Goal: Task Accomplishment & Management: Use online tool/utility

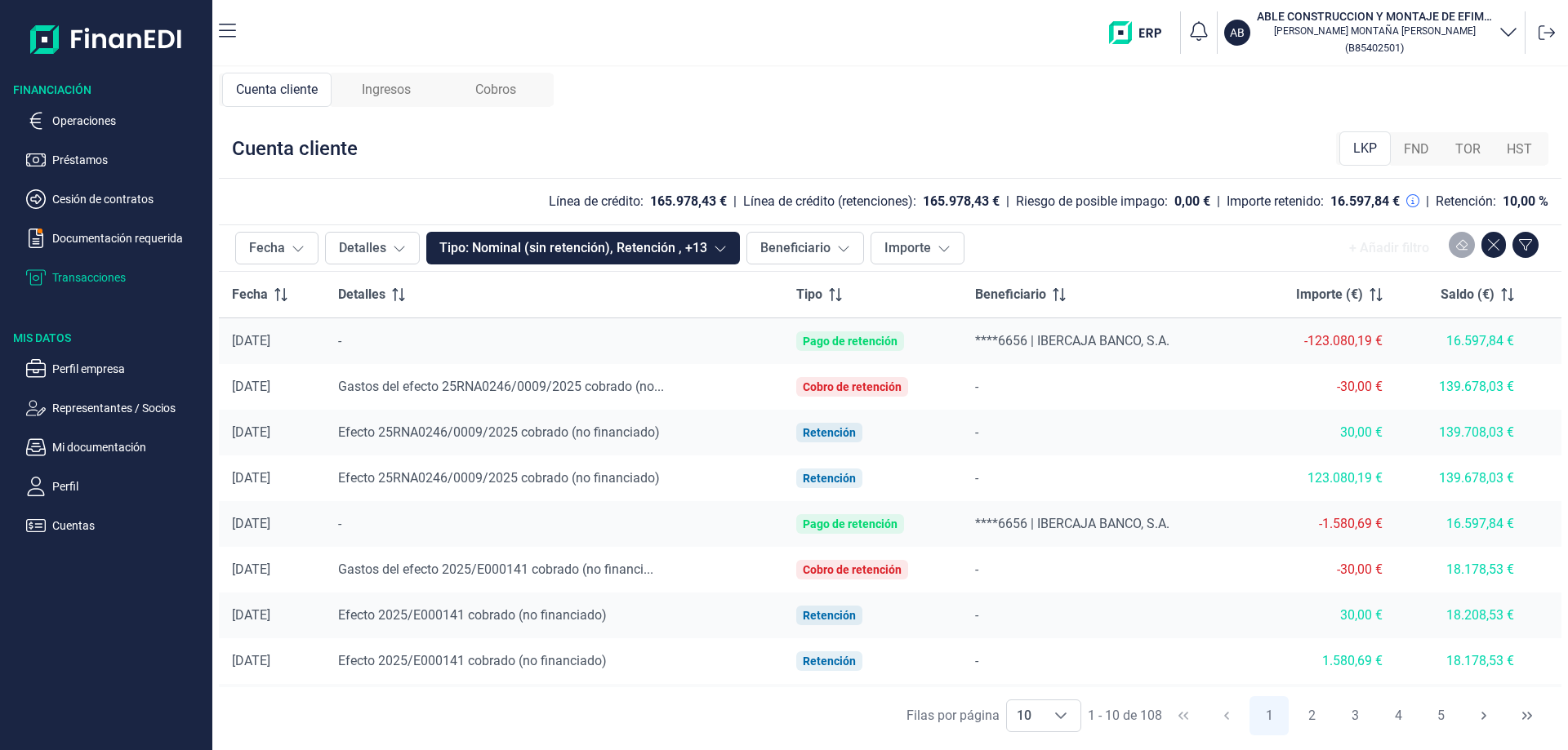
click at [1305, 343] on div "-123.080,19 €" at bounding box center [1322, 341] width 120 height 16
click at [1315, 368] on td "-30,00 €" at bounding box center [1322, 386] width 146 height 45
click at [1329, 476] on div "123.080,19 €" at bounding box center [1322, 478] width 120 height 16
click at [75, 125] on p "Operaciones" at bounding box center [128, 121] width 153 height 20
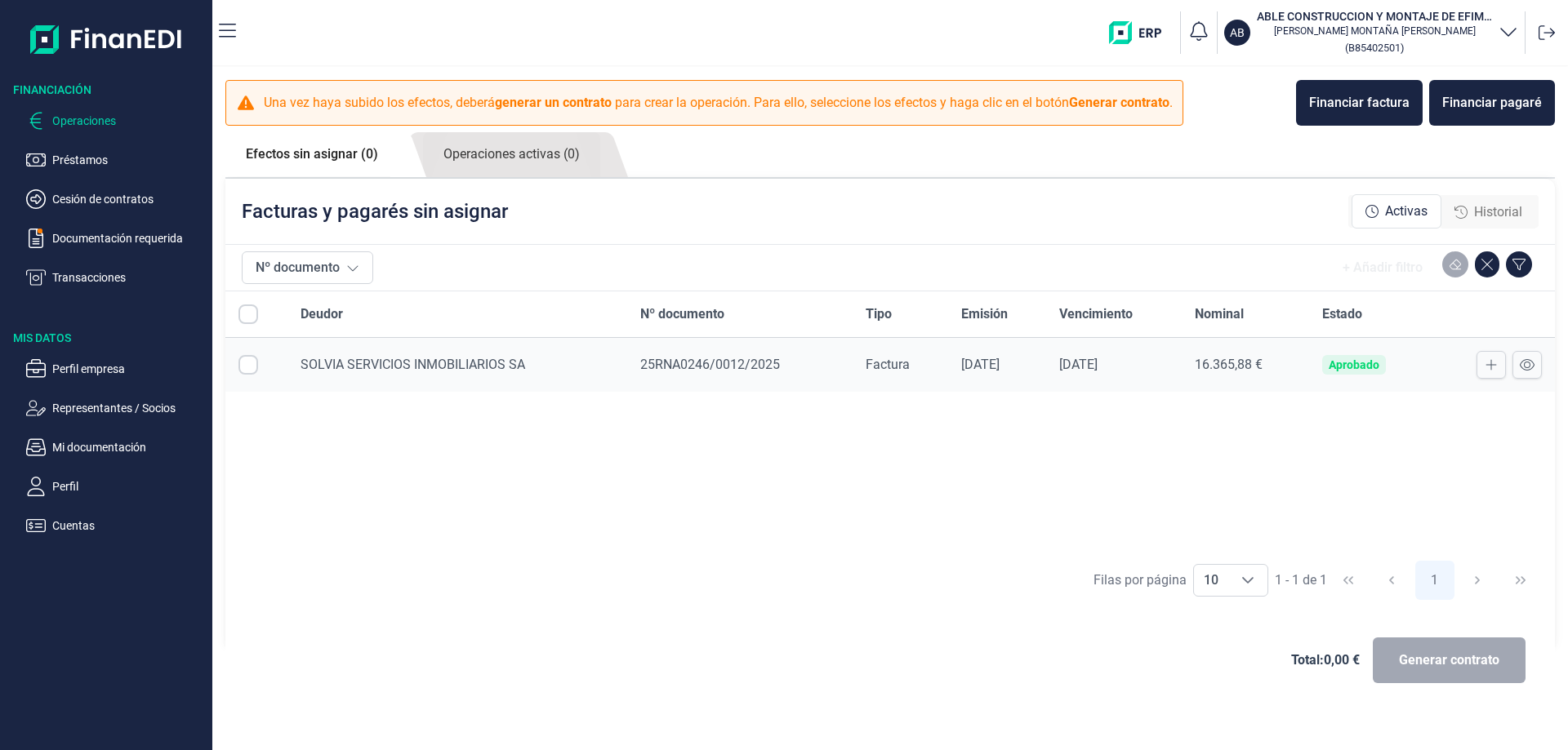
checkbox input "true"
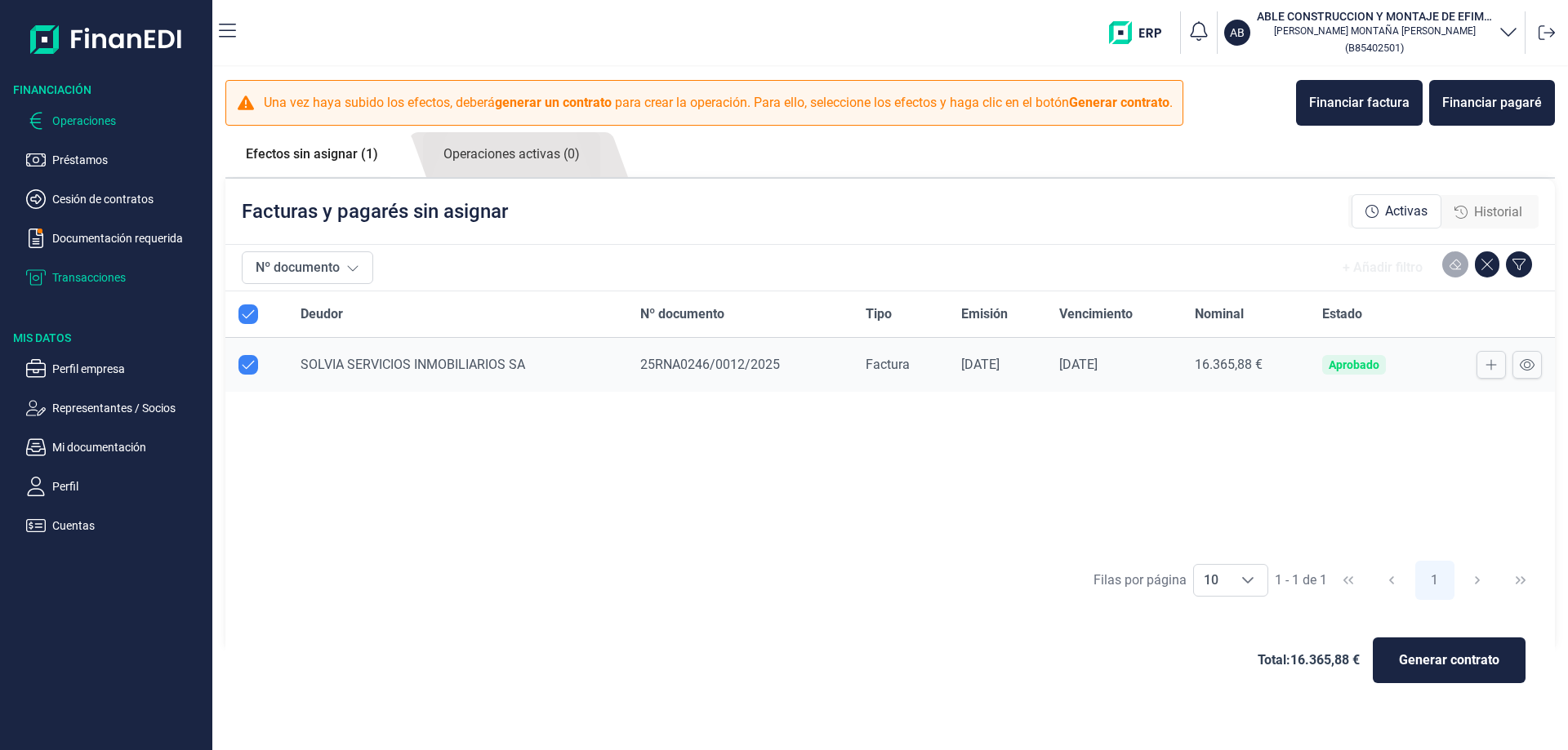
click at [87, 277] on p "Transacciones" at bounding box center [128, 277] width 153 height 20
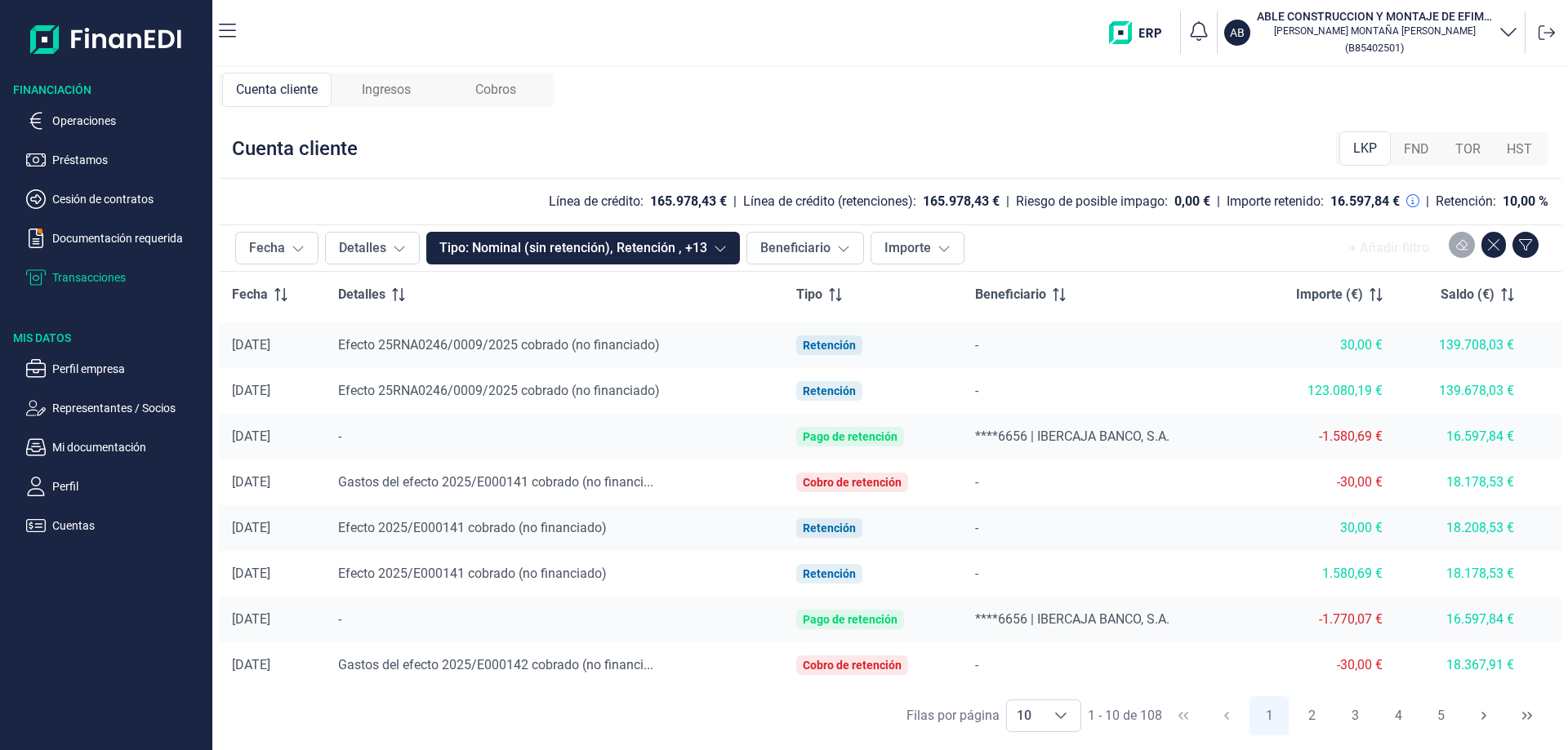
scroll to position [88, 0]
click at [1296, 382] on div "123.080,19 €" at bounding box center [1322, 390] width 120 height 16
click at [1346, 386] on div "123.080,19 €" at bounding box center [1322, 390] width 120 height 16
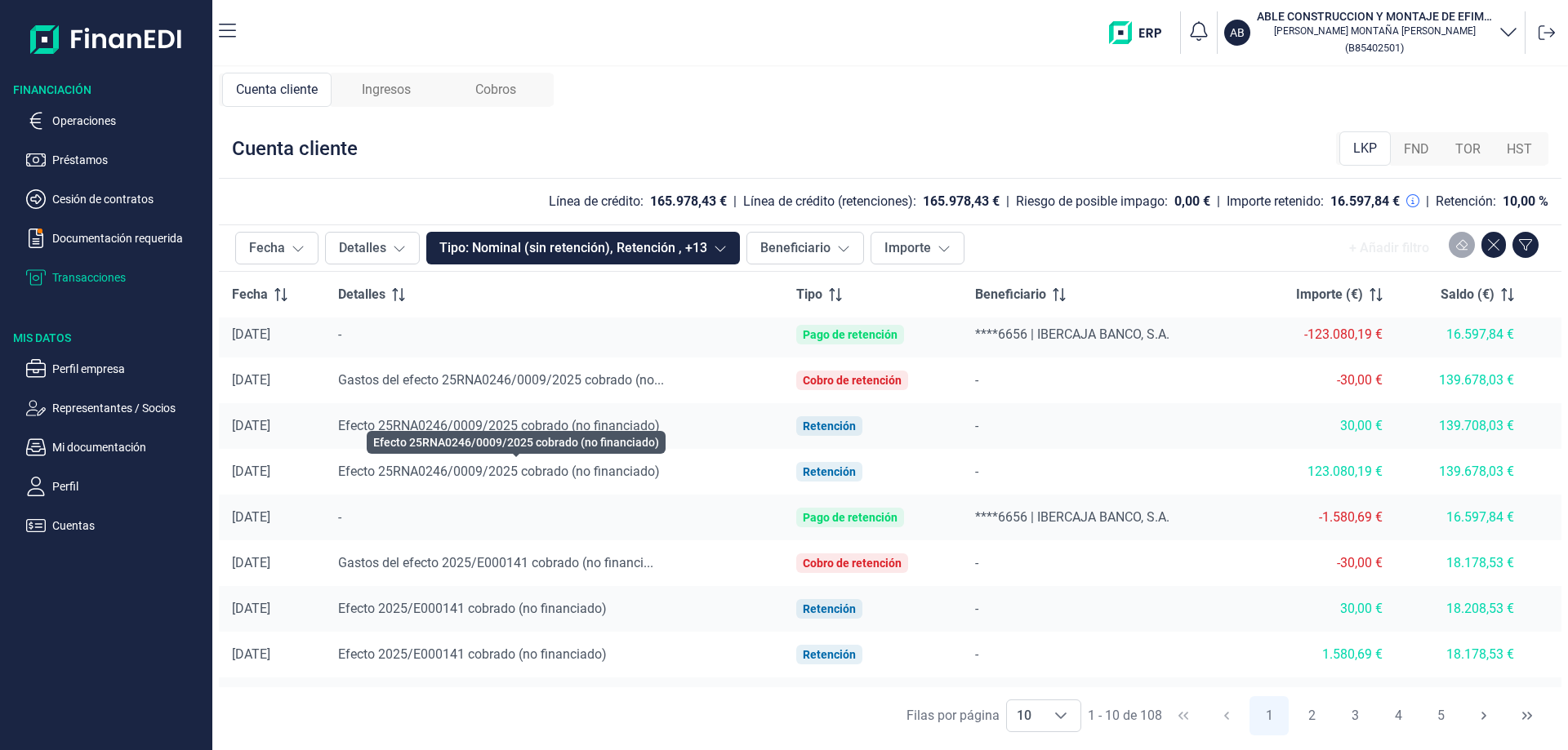
click at [532, 473] on span "Efecto 25RNA0246/0009/2025 cobrado (no financiado)" at bounding box center [499, 472] width 322 height 15
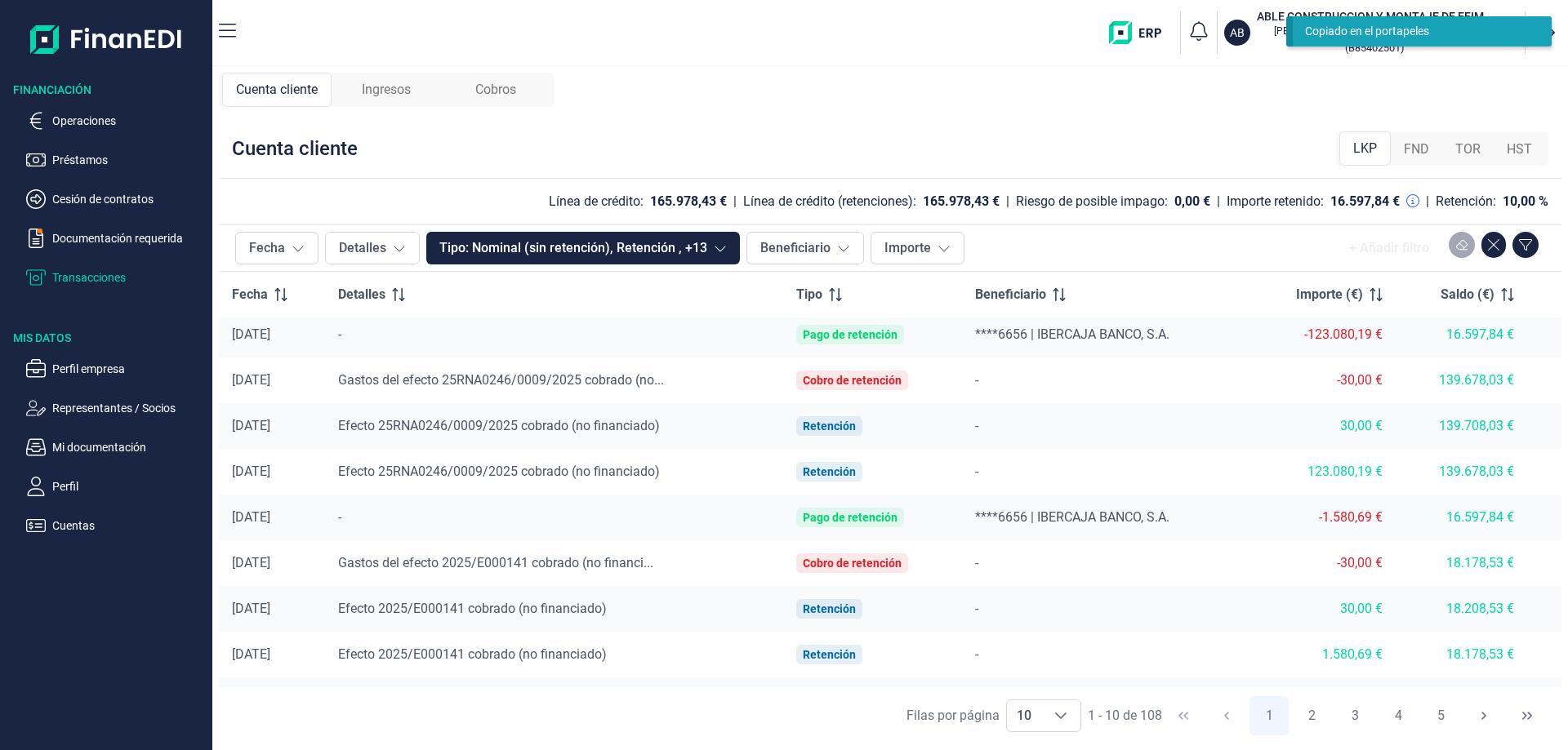
scroll to position [0, 0]
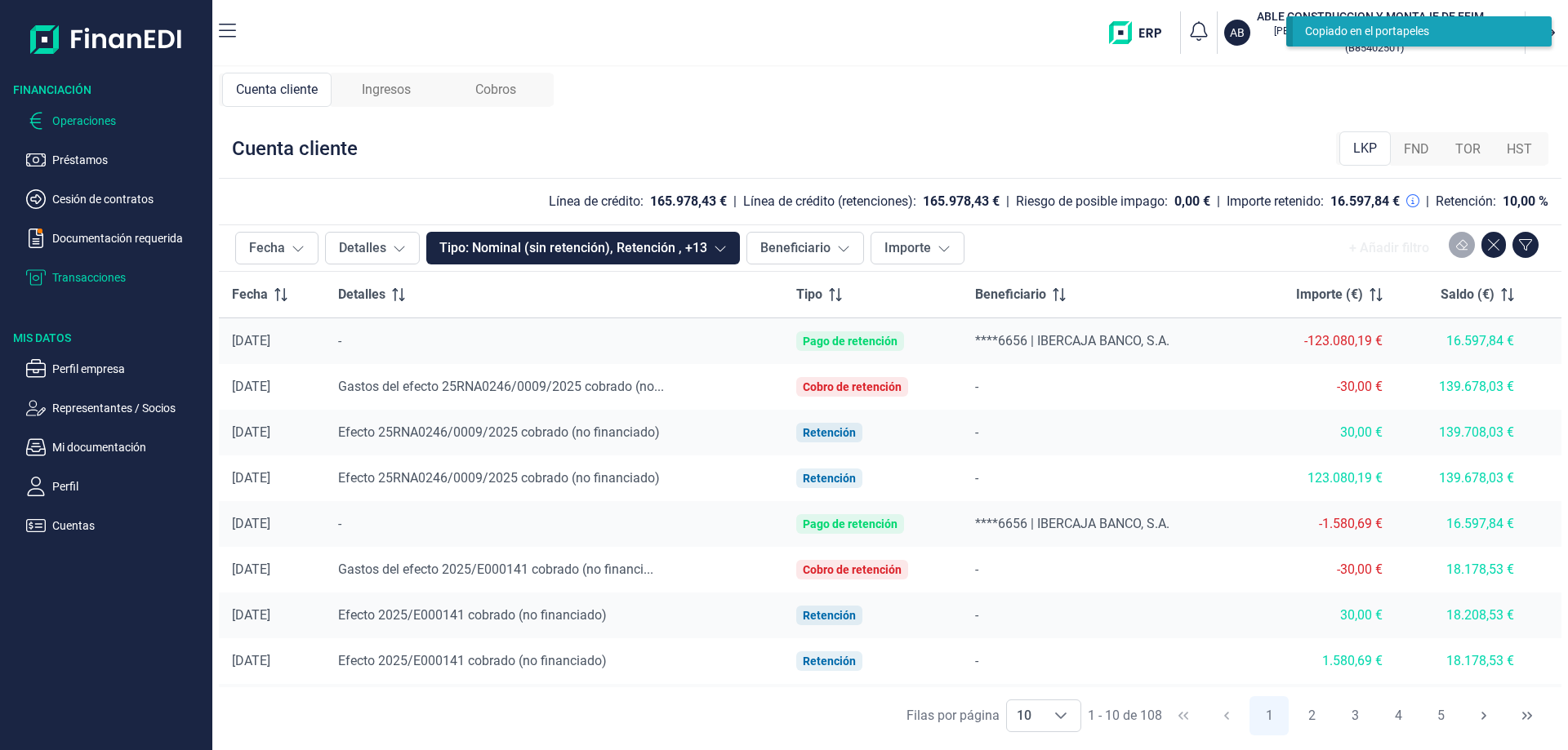
click at [72, 122] on p "Operaciones" at bounding box center [128, 121] width 153 height 20
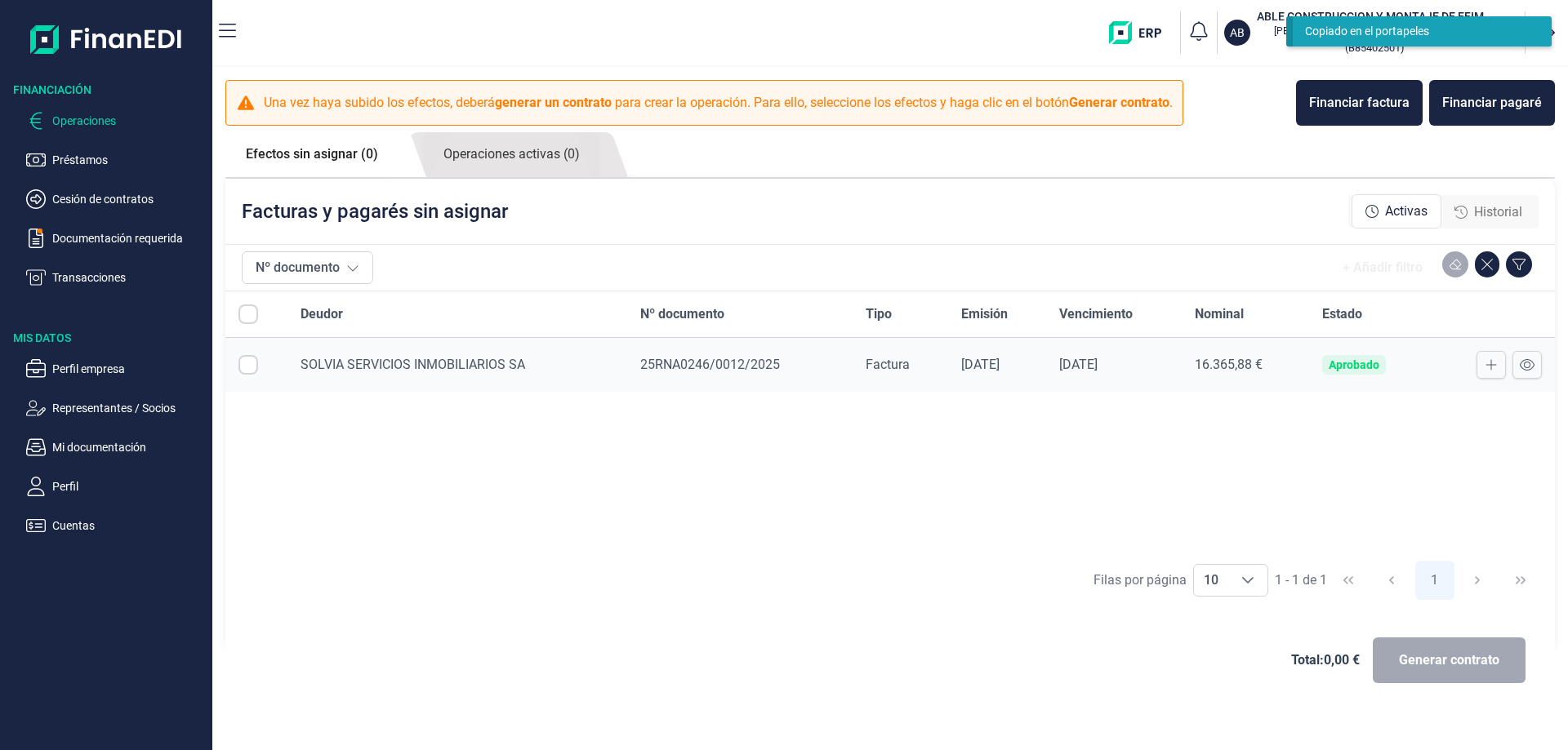
checkbox input "true"
click at [398, 165] on link "Efectos sin asignar (1)" at bounding box center [312, 155] width 173 height 45
click at [503, 154] on link "Operaciones activas (0)" at bounding box center [511, 155] width 177 height 45
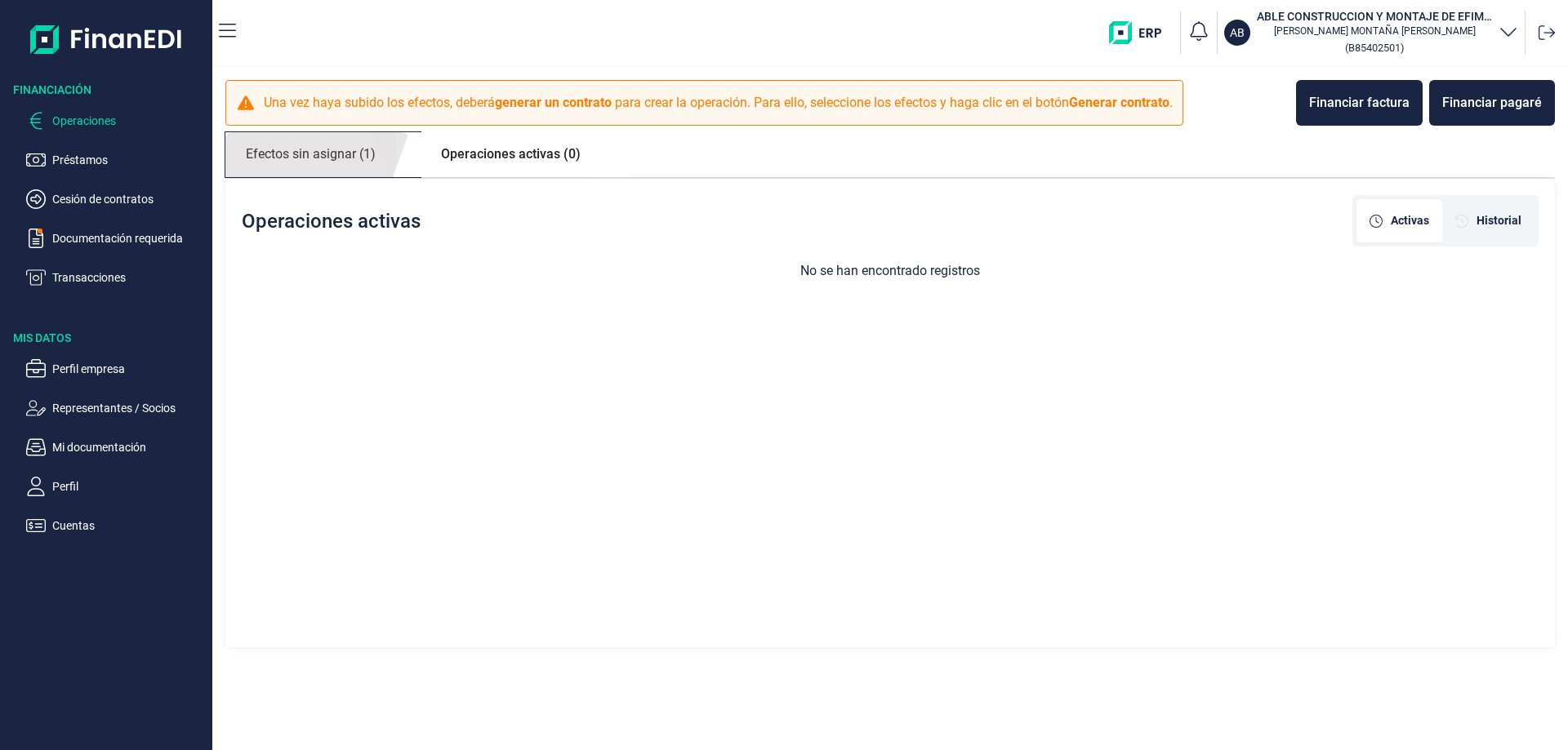
click at [343, 168] on link "Efectos sin asignar (1)" at bounding box center [310, 155] width 170 height 45
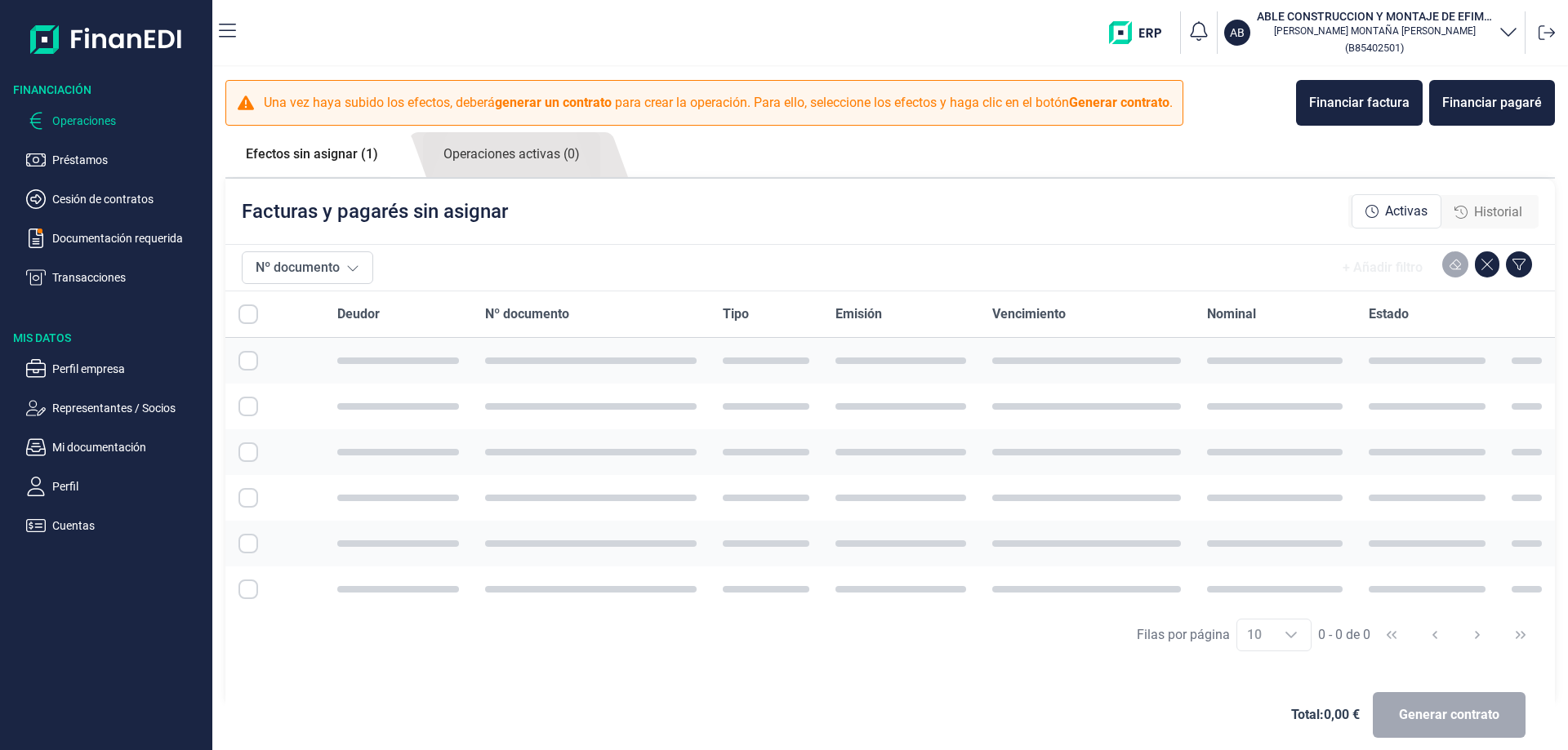
checkbox input "true"
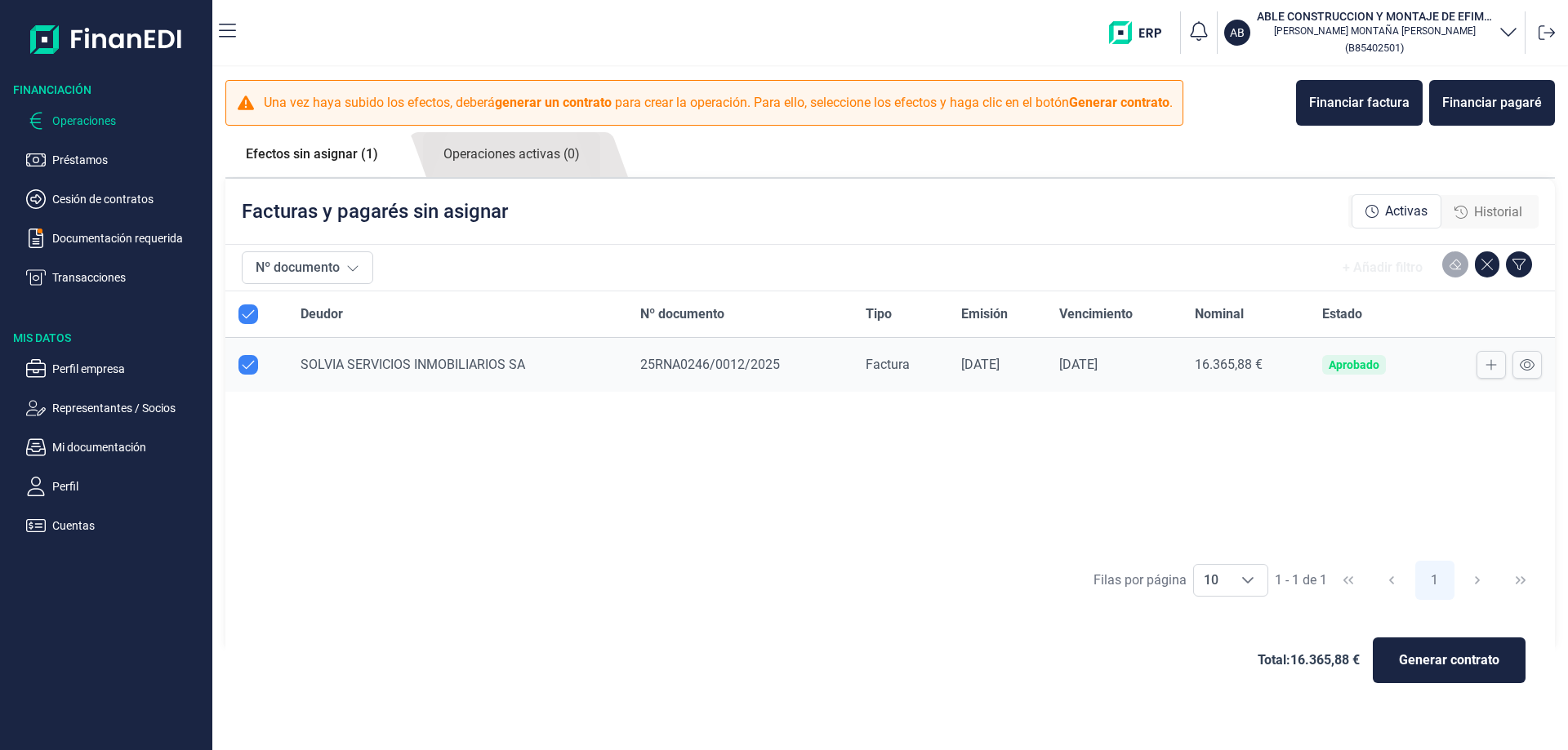
checkbox input "true"
click at [1362, 115] on button "Financiar factura" at bounding box center [1360, 102] width 127 height 45
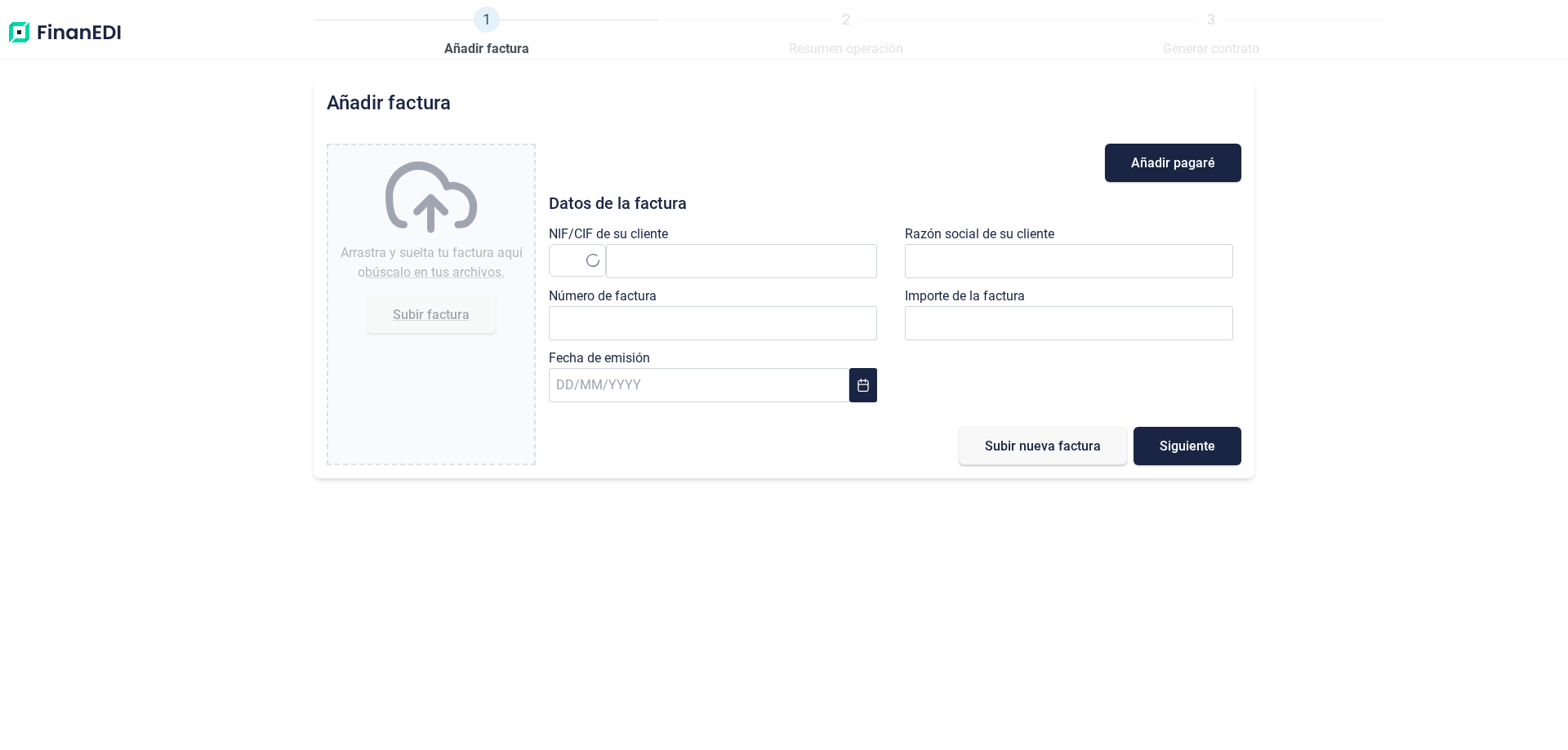
type input "0,00 €"
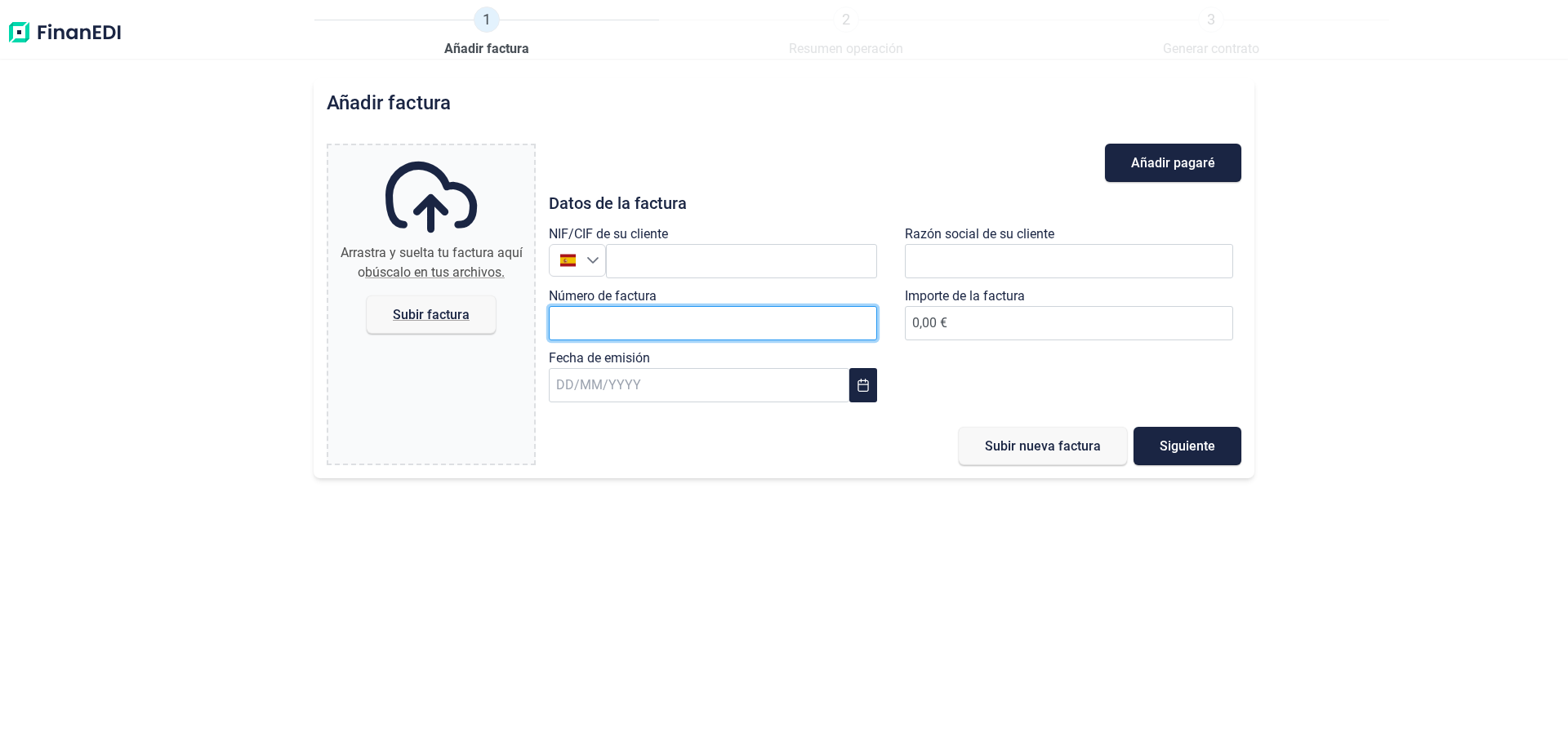
click at [674, 326] on input "Número de factura" at bounding box center [712, 324] width 328 height 34
type input "25RNA0246/0009/2025"
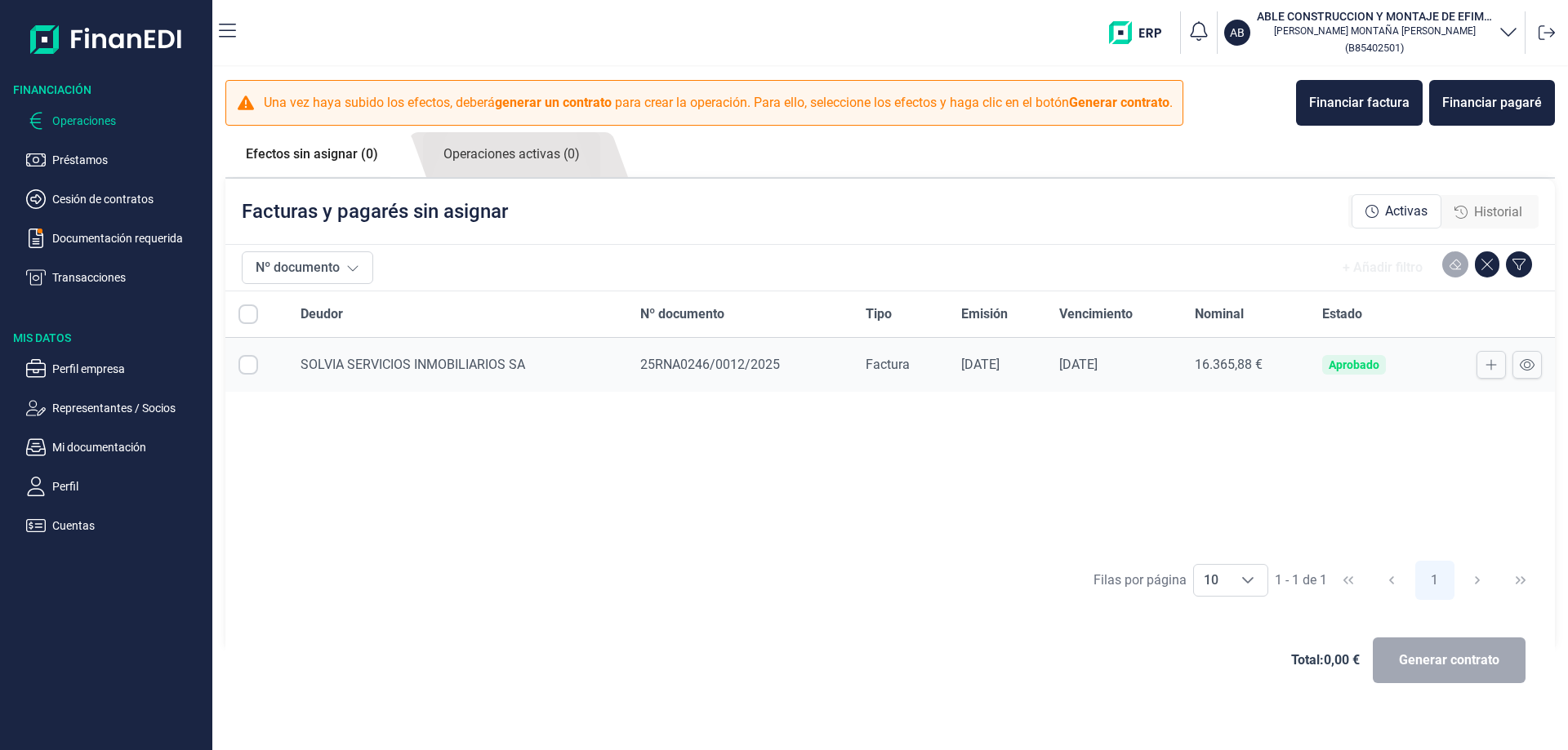
checkbox input "true"
click at [247, 312] on input "All items selected" at bounding box center [247, 314] width 20 height 20
checkbox input "true"
click at [1539, 33] on icon at bounding box center [1547, 33] width 16 height 15
